Goal: Find specific page/section: Locate a particular part of the current website

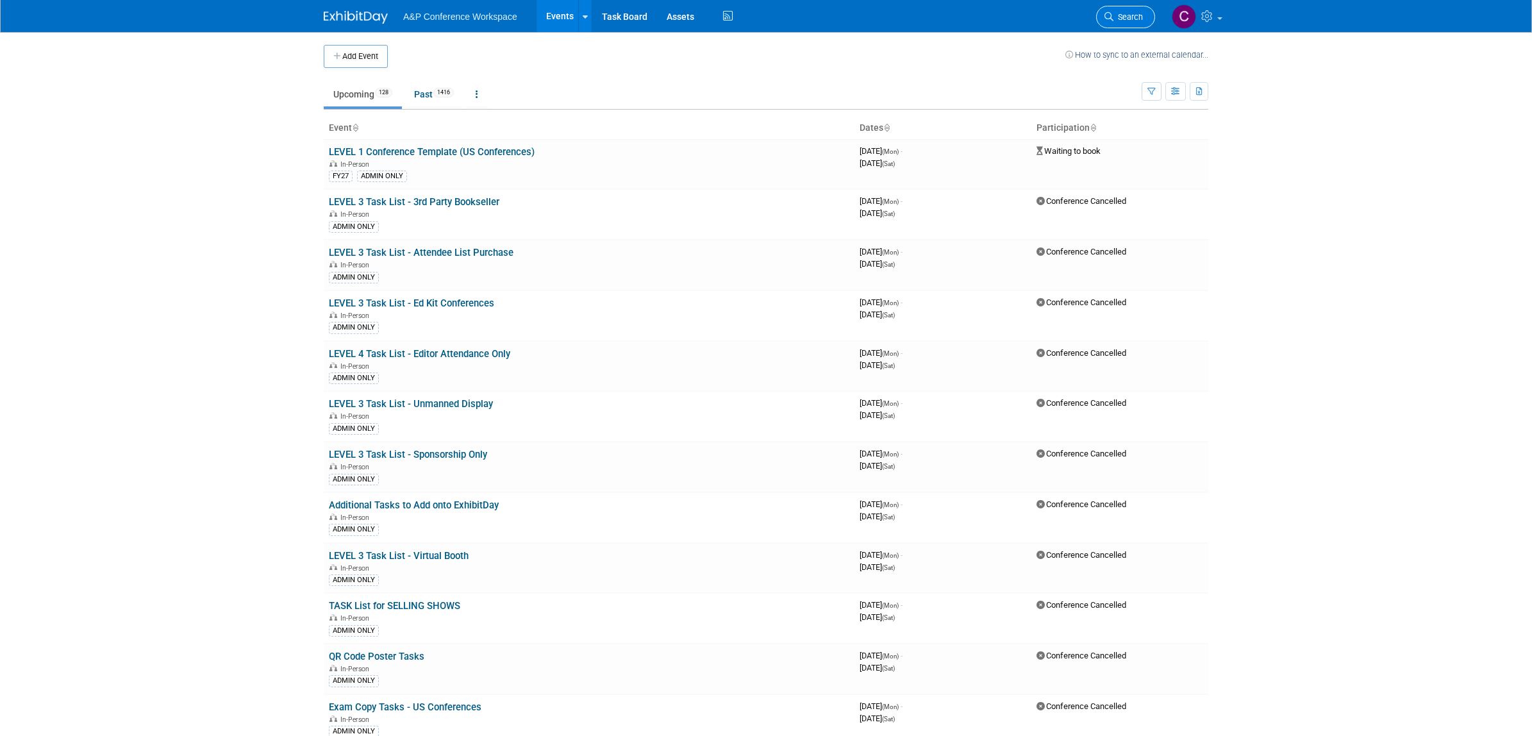
click at [1126, 11] on link "Search" at bounding box center [1125, 17] width 59 height 22
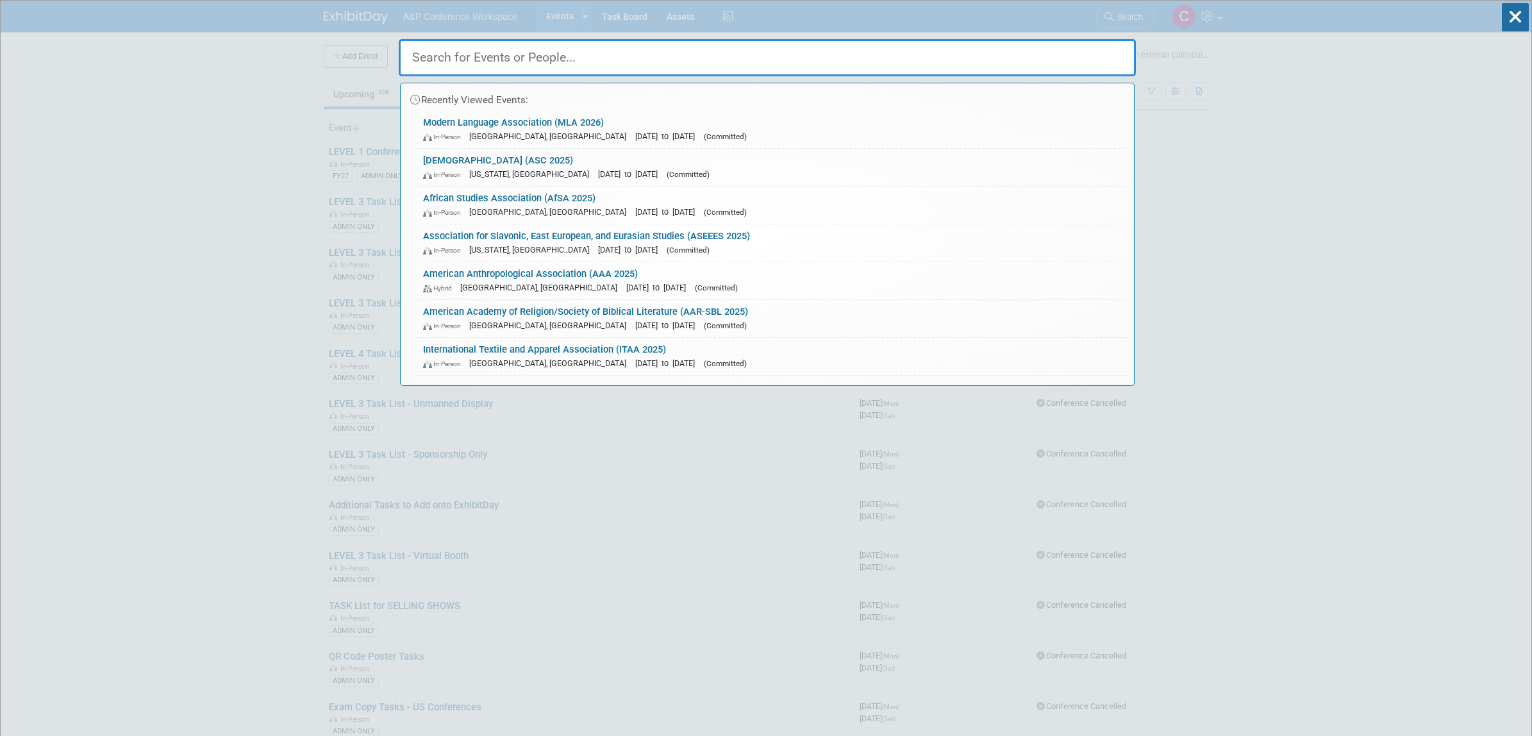
click at [861, 67] on input "text" at bounding box center [767, 57] width 737 height 37
paste input "ENIUGH 2025"
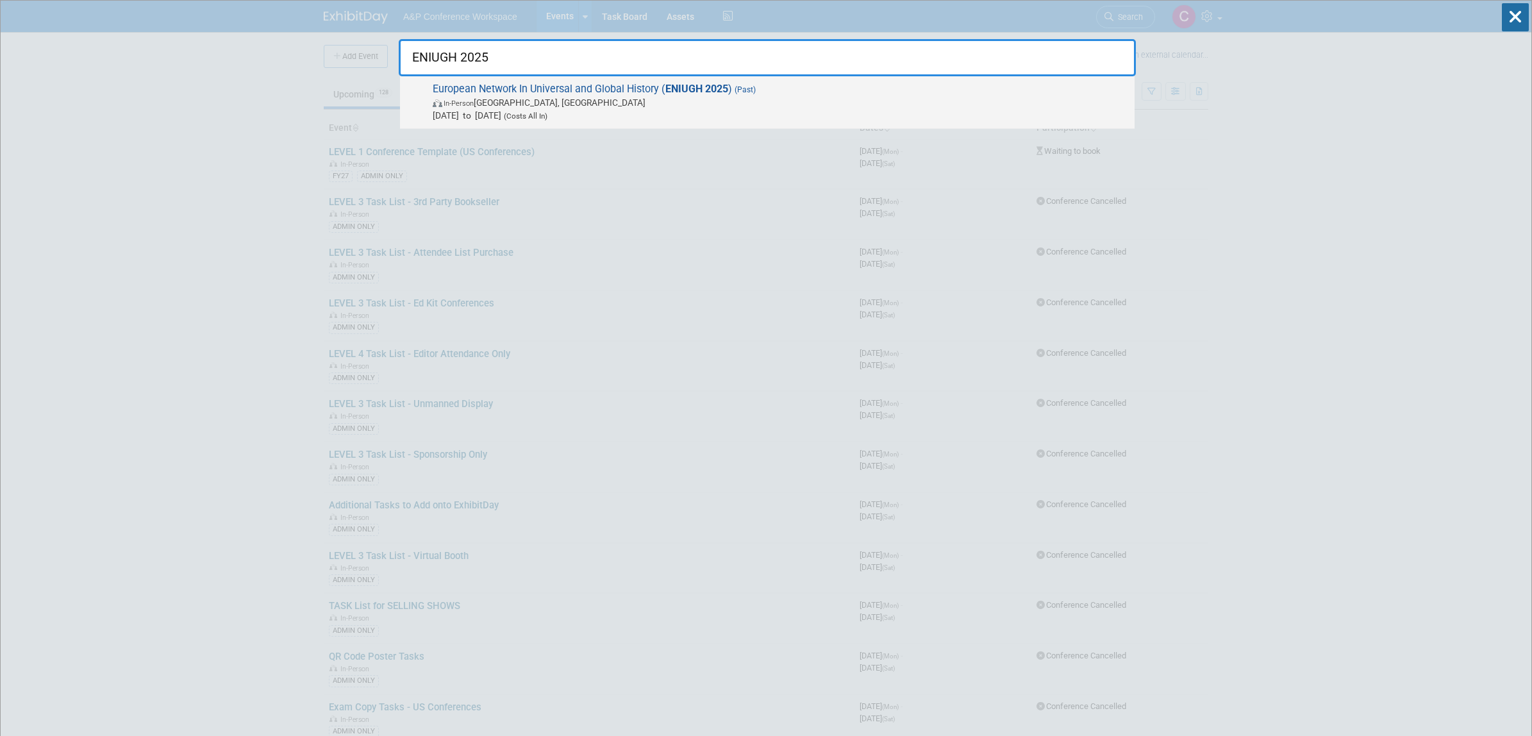
type input "ENIUGH 2025"
click at [699, 90] on strong "ENIUGH 2025" at bounding box center [696, 89] width 63 height 12
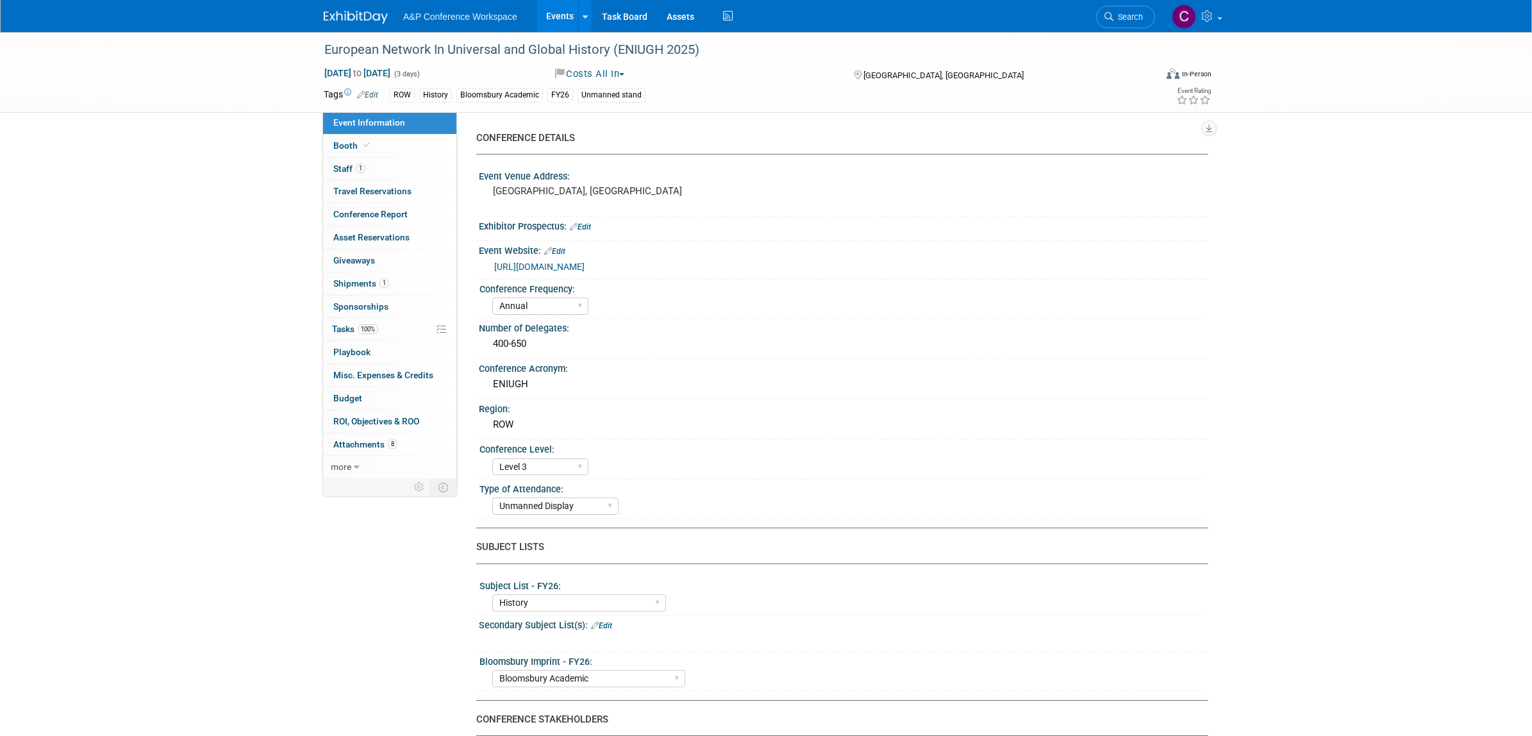
select select "Annual"
select select "Level 3"
select select "Unmanned Display"
select select "History"
select select "Bloomsbury Academic"
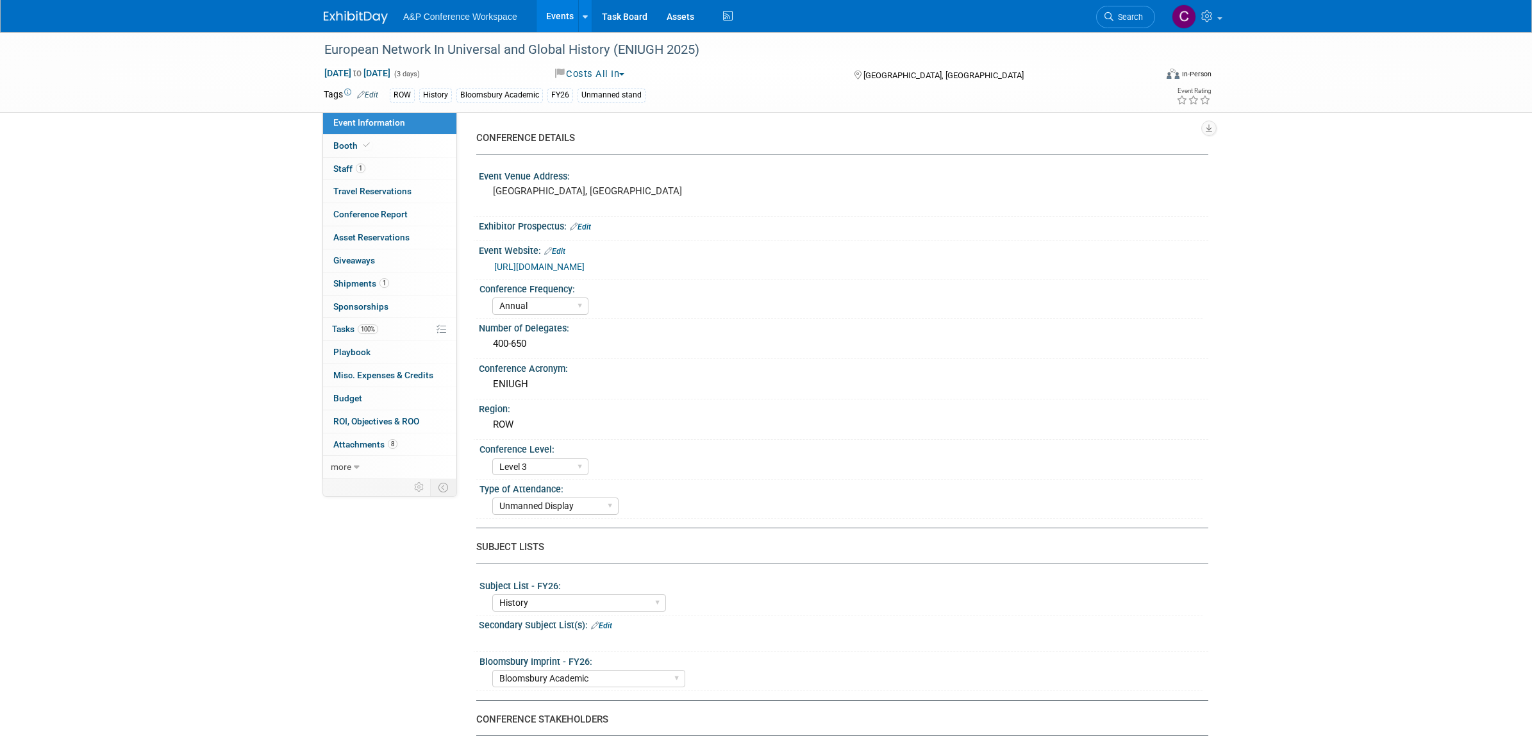
select select "Matt Hambridge"
select select "Sofie Logan"
select select "Caitlin Flint"
select select "Brand/Subject Presence​"
click at [344, 325] on span "Tasks 100%" at bounding box center [355, 329] width 46 height 10
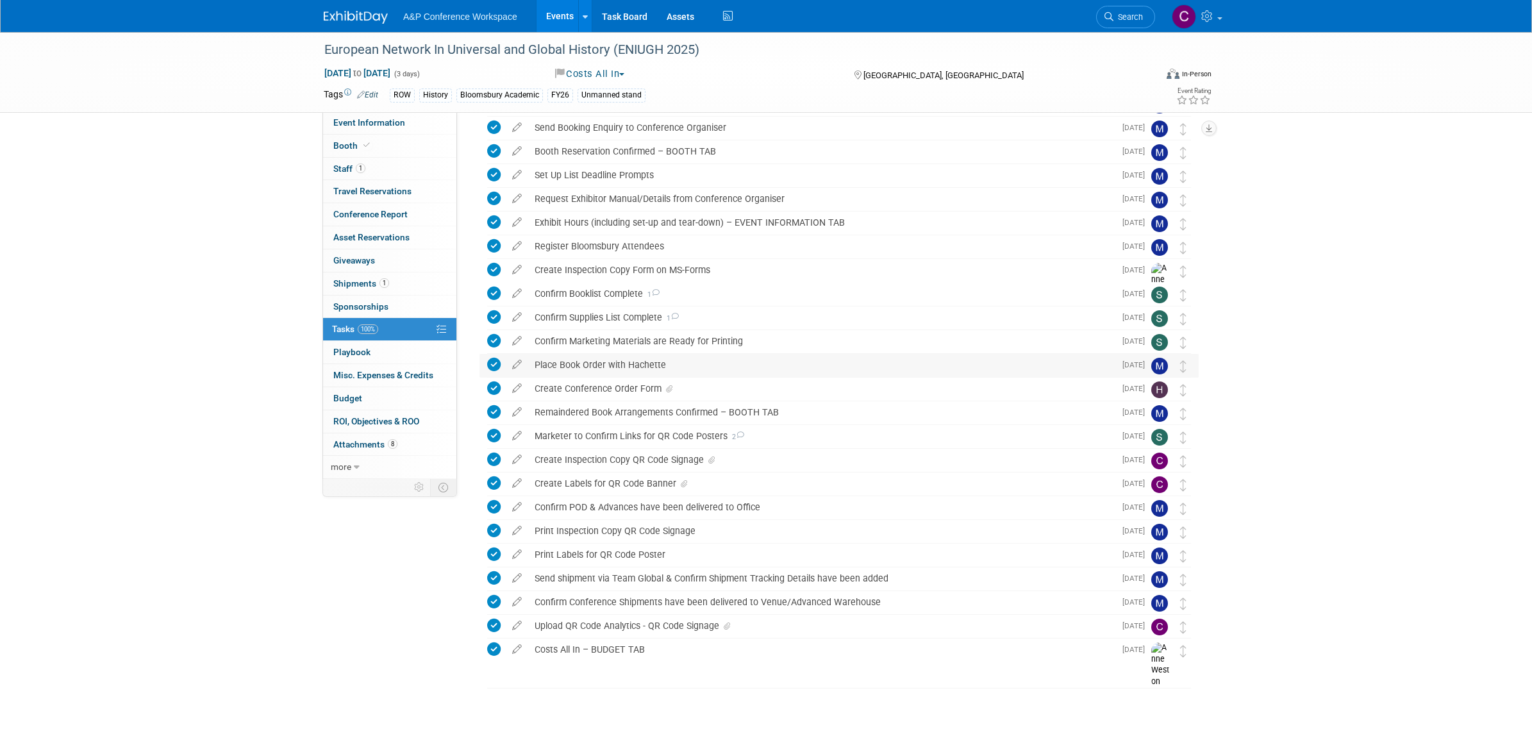
scroll to position [74, 0]
click at [598, 622] on div "Upload QR Code Analytics - QR Code Signage" at bounding box center [821, 624] width 586 height 22
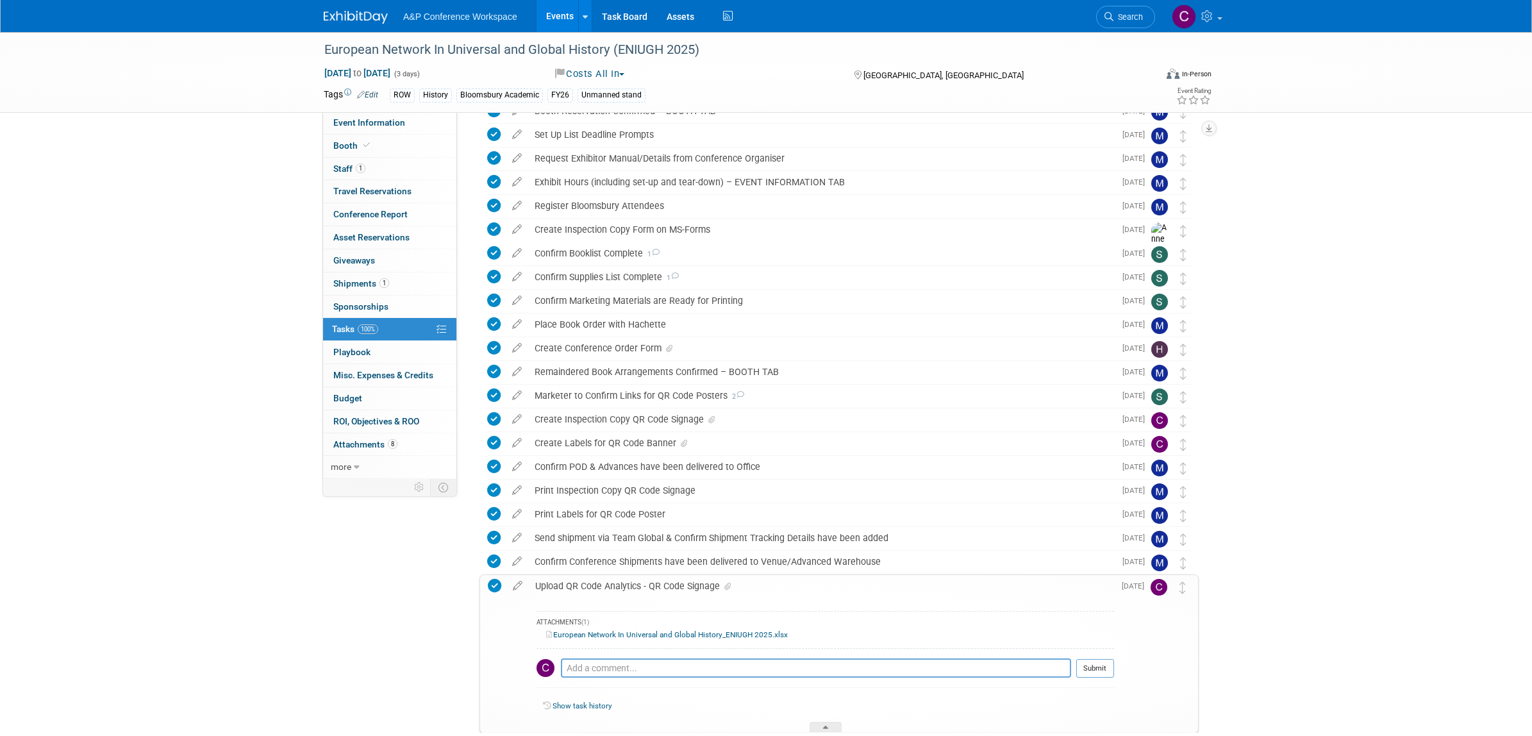
scroll to position [112, 0]
